Goal: Transaction & Acquisition: Purchase product/service

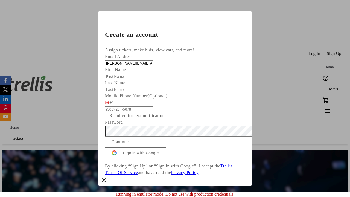
type input "[PERSON_NAME][EMAIL_ADDRESS][DOMAIN_NAME]"
type input "[PERSON_NAME]"
type input "King"
click at [129, 145] on span "Continue" at bounding box center [119, 142] width 17 height 7
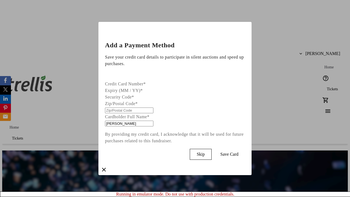
click at [204, 153] on span "Skip" at bounding box center [200, 154] width 8 height 5
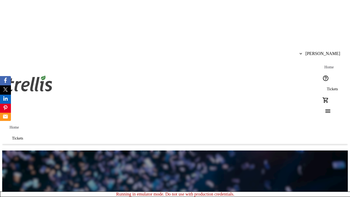
click at [327, 87] on span "Tickets" at bounding box center [332, 89] width 11 height 4
